Goal: Information Seeking & Learning: Learn about a topic

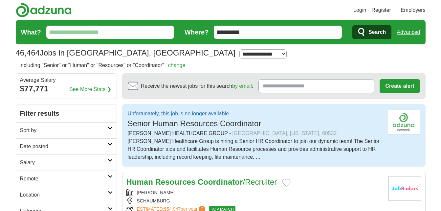
click at [353, 188] on div "Human Resources Coordinator /Recruiter RABINE SCHAUMBURG ESTIMATED: $54,947 per…" at bounding box center [254, 211] width 257 height 70
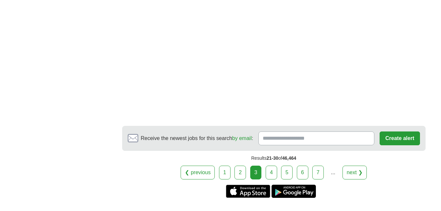
scroll to position [1281, 0]
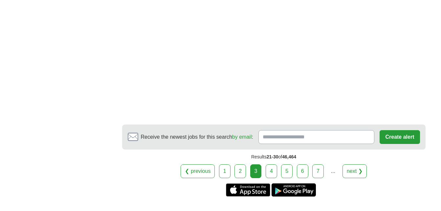
click at [272, 169] on link "4" at bounding box center [271, 171] width 11 height 14
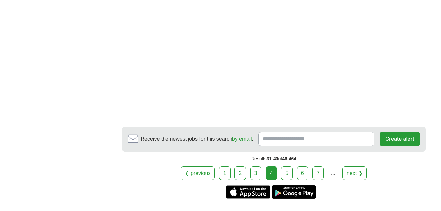
scroll to position [1281, 0]
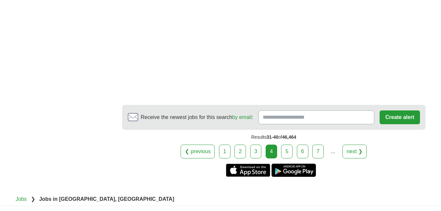
click at [285, 154] on link "5" at bounding box center [286, 151] width 11 height 14
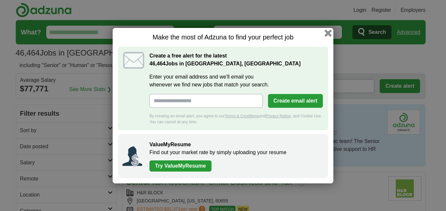
click at [326, 33] on button "button" at bounding box center [327, 32] width 7 height 7
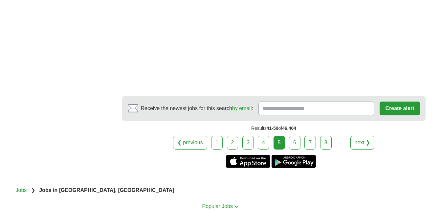
scroll to position [1394, 0]
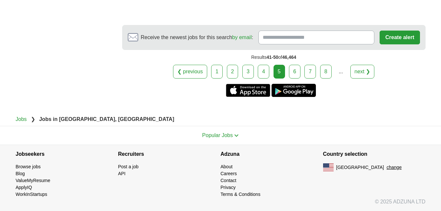
click at [295, 72] on link "6" at bounding box center [294, 72] width 11 height 14
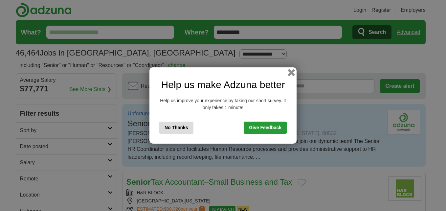
click at [291, 73] on button "button" at bounding box center [291, 72] width 7 height 7
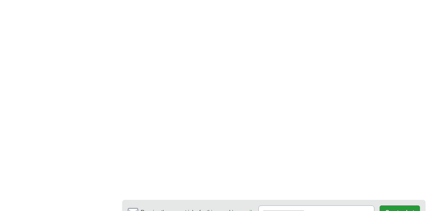
scroll to position [1149, 0]
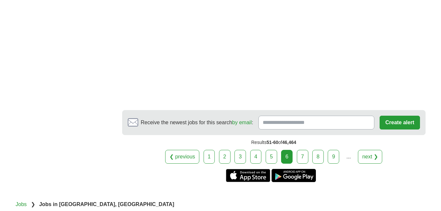
click at [304, 158] on link "7" at bounding box center [302, 157] width 11 height 14
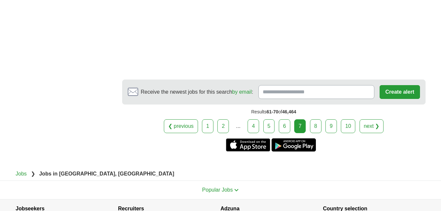
scroll to position [1368, 0]
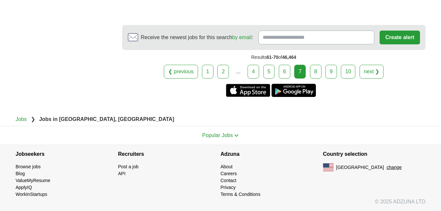
click at [314, 76] on link "8" at bounding box center [315, 72] width 11 height 14
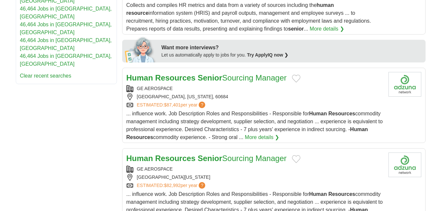
scroll to position [394, 0]
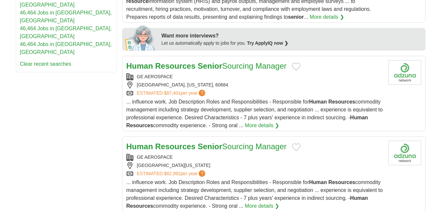
click at [168, 73] on div "GE AEROSPACE" at bounding box center [254, 76] width 257 height 7
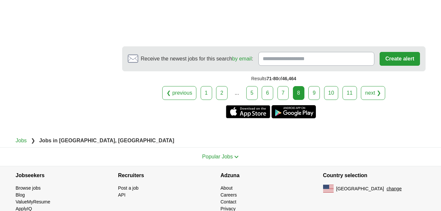
scroll to position [1379, 0]
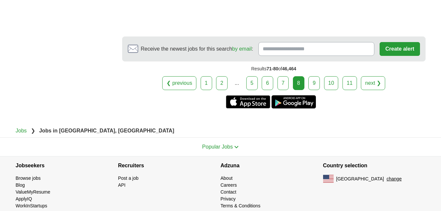
click at [312, 79] on link "9" at bounding box center [313, 83] width 11 height 14
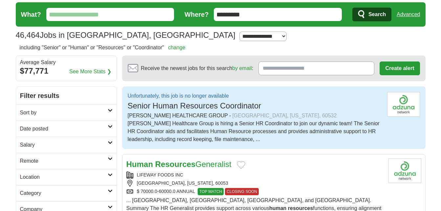
scroll to position [33, 0]
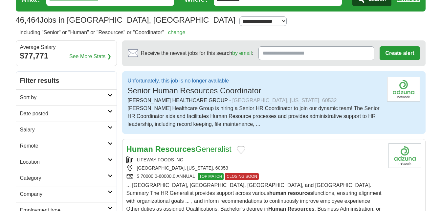
click at [243, 94] on span "Senior Human Resources Coordinator" at bounding box center [195, 90] width 134 height 9
click at [238, 101] on div "[GEOGRAPHIC_DATA], [US_STATE], 60532" at bounding box center [284, 101] width 104 height 8
click at [215, 80] on p "Unfortunately, this job is no longer available" at bounding box center [195, 81] width 134 height 8
click at [168, 92] on span "Senior Human Resources Coordinator" at bounding box center [195, 90] width 134 height 9
click at [168, 103] on div "GRAHAM HEALTHCARE GROUP - LISLE, ILLINOIS, 60532" at bounding box center [255, 101] width 254 height 8
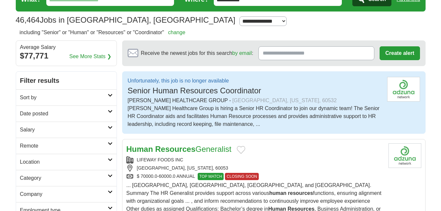
click at [177, 107] on div "[PERSON_NAME] Healthcare Group is hiring a Senior HR Coordinator to join our dy…" at bounding box center [255, 116] width 254 height 24
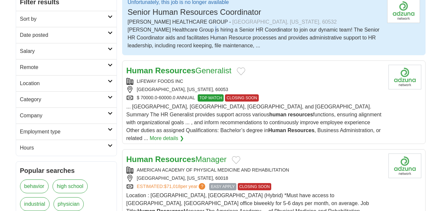
scroll to position [131, 0]
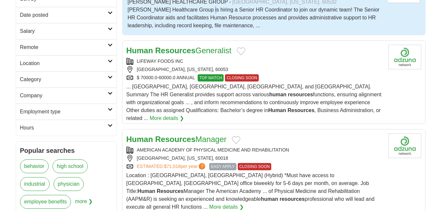
click at [161, 53] on strong "Resources" at bounding box center [175, 50] width 40 height 9
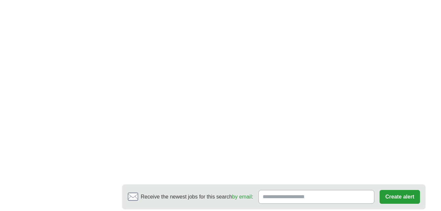
scroll to position [1346, 0]
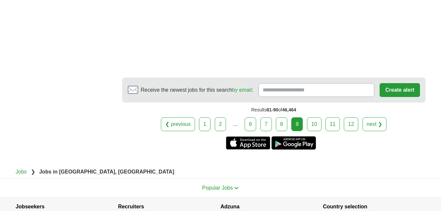
click at [312, 117] on link "10" at bounding box center [314, 124] width 14 height 14
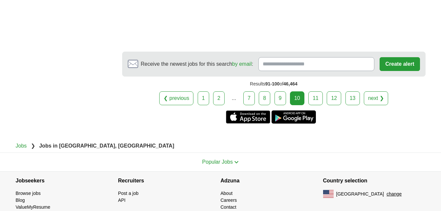
scroll to position [1322, 0]
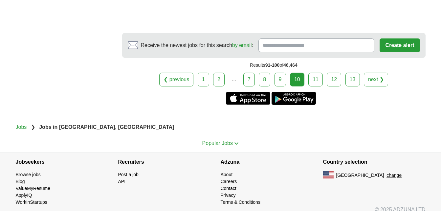
click at [315, 73] on link "11" at bounding box center [315, 80] width 14 height 14
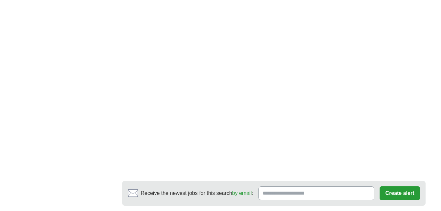
scroll to position [1314, 0]
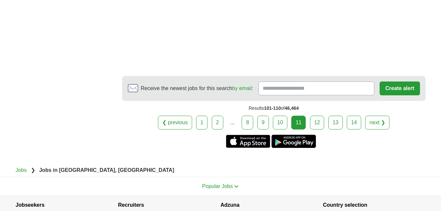
click at [313, 118] on link "12" at bounding box center [317, 123] width 14 height 14
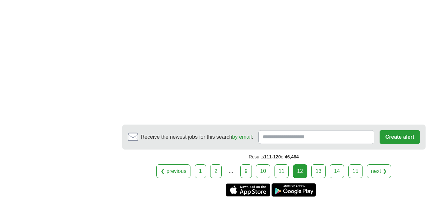
scroll to position [1314, 0]
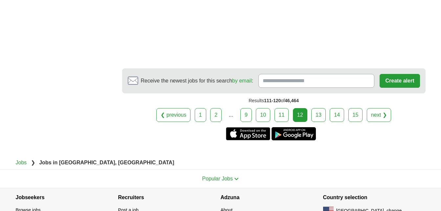
click at [316, 121] on link "13" at bounding box center [318, 115] width 14 height 14
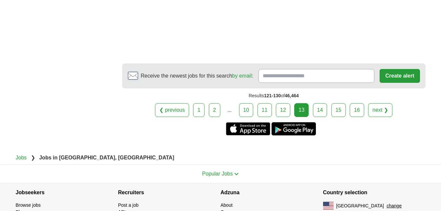
scroll to position [1388, 0]
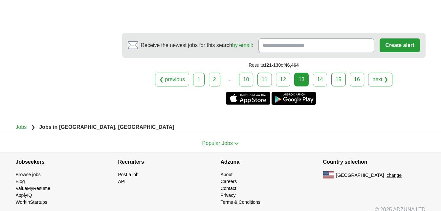
click at [319, 74] on link "14" at bounding box center [320, 80] width 14 height 14
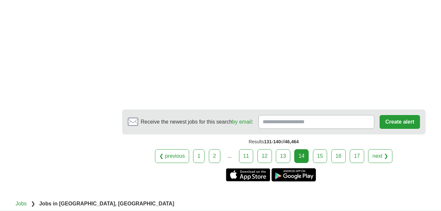
scroll to position [1385, 0]
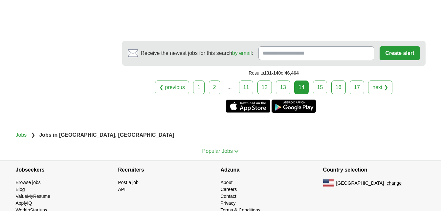
click at [315, 80] on link "15" at bounding box center [320, 87] width 14 height 14
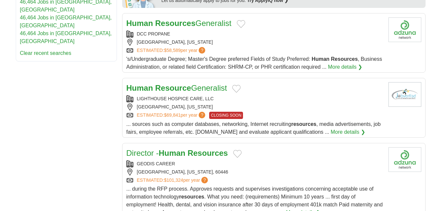
scroll to position [394, 0]
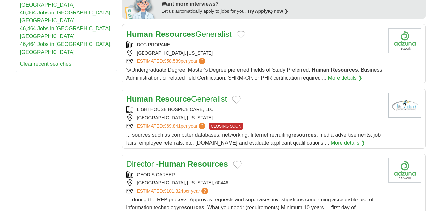
click at [204, 30] on link "Human Resources Generalist" at bounding box center [178, 34] width 105 height 9
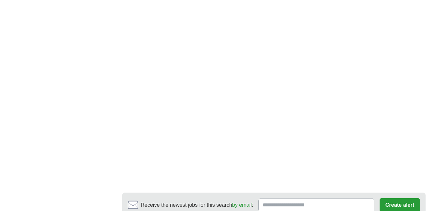
scroll to position [1243, 0]
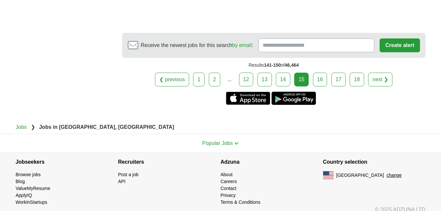
click at [314, 73] on link "16" at bounding box center [320, 80] width 14 height 14
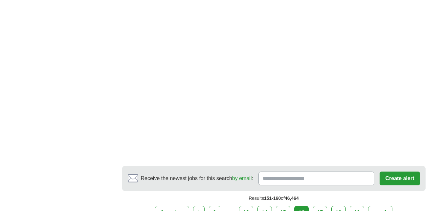
scroll to position [1281, 0]
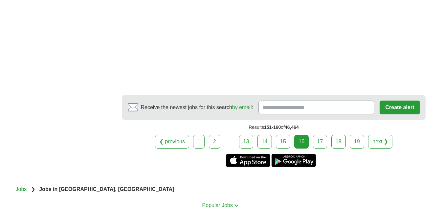
click at [320, 140] on link "17" at bounding box center [320, 142] width 14 height 14
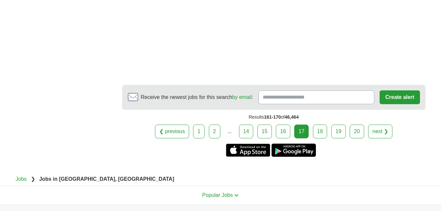
scroll to position [1314, 0]
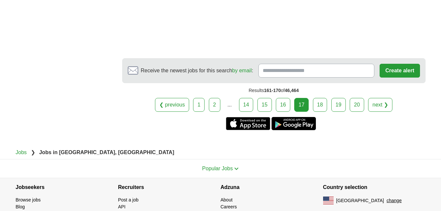
click at [323, 98] on link "18" at bounding box center [320, 105] width 14 height 14
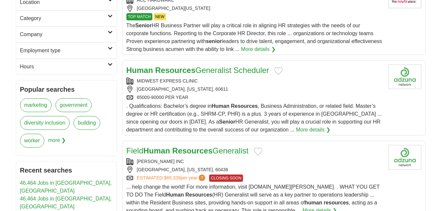
scroll to position [197, 0]
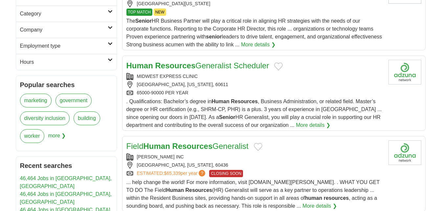
click at [253, 66] on link "Human Resources Generalist Scheduler" at bounding box center [197, 65] width 143 height 9
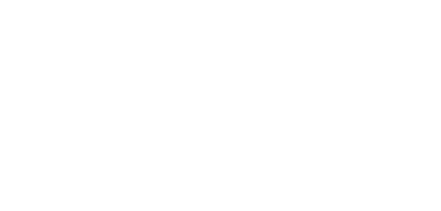
scroll to position [1281, 0]
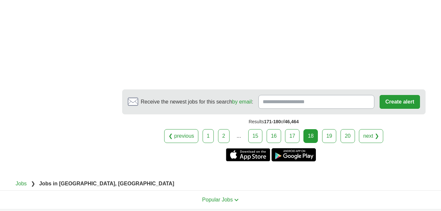
click at [325, 129] on link "19" at bounding box center [329, 136] width 14 height 14
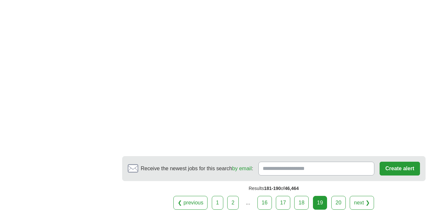
scroll to position [1293, 0]
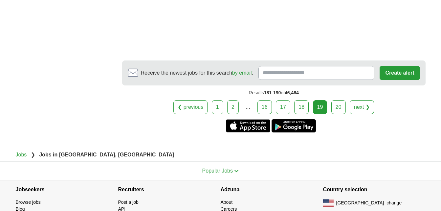
click at [335, 100] on link "20" at bounding box center [338, 107] width 14 height 14
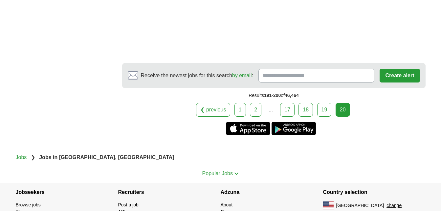
scroll to position [1136, 0]
